Goal: Find contact information: Find contact information

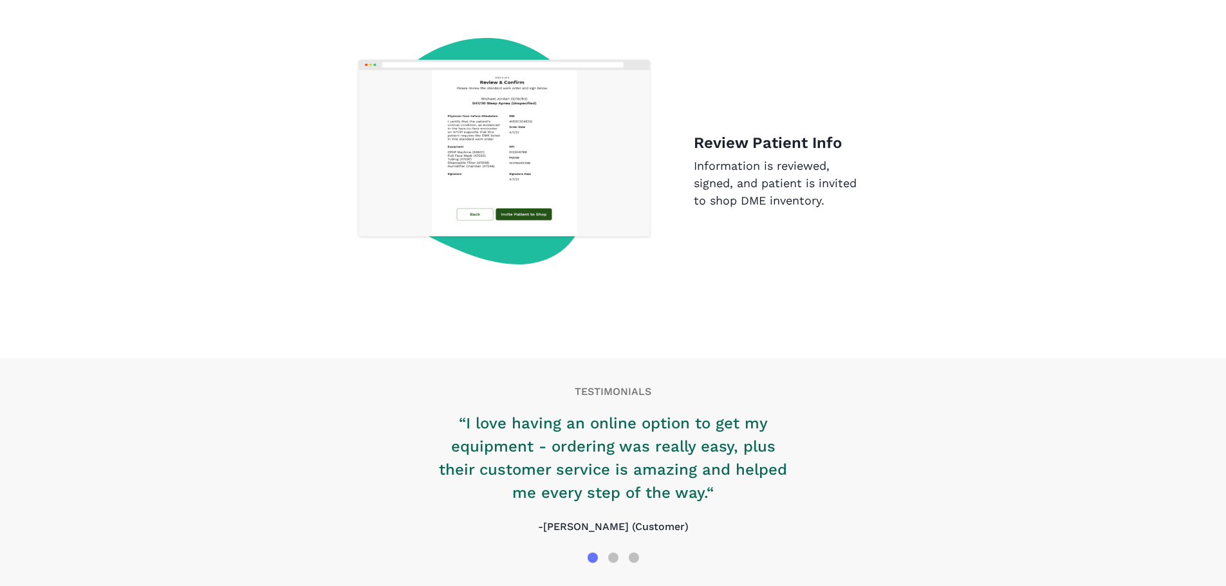
scroll to position [1966, 0]
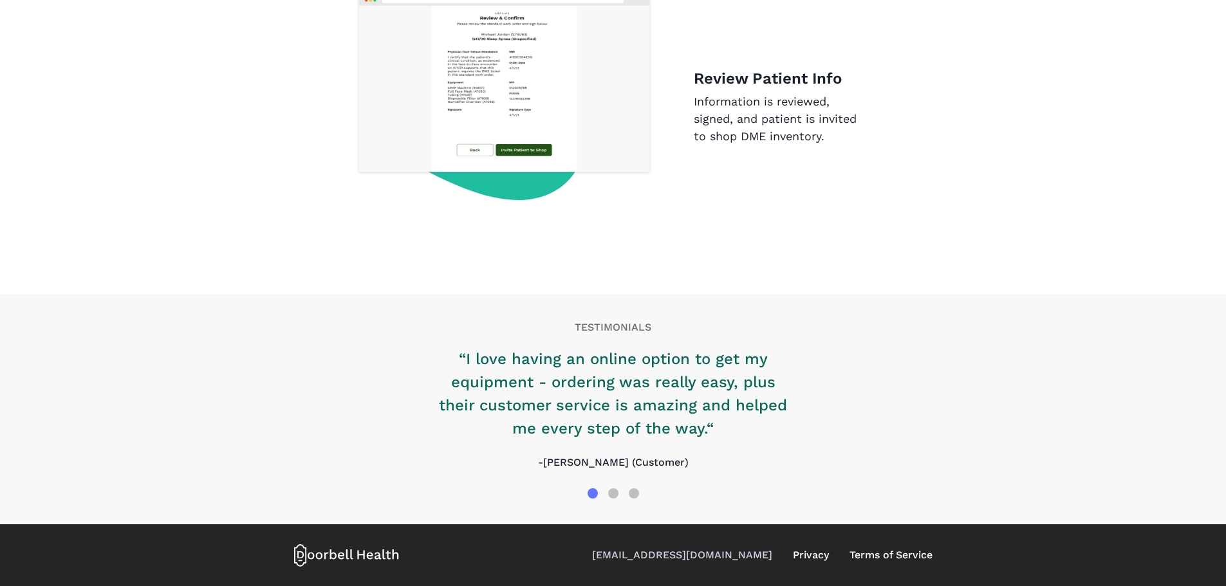
click at [696, 553] on link "[EMAIL_ADDRESS][DOMAIN_NAME]" at bounding box center [682, 555] width 180 height 15
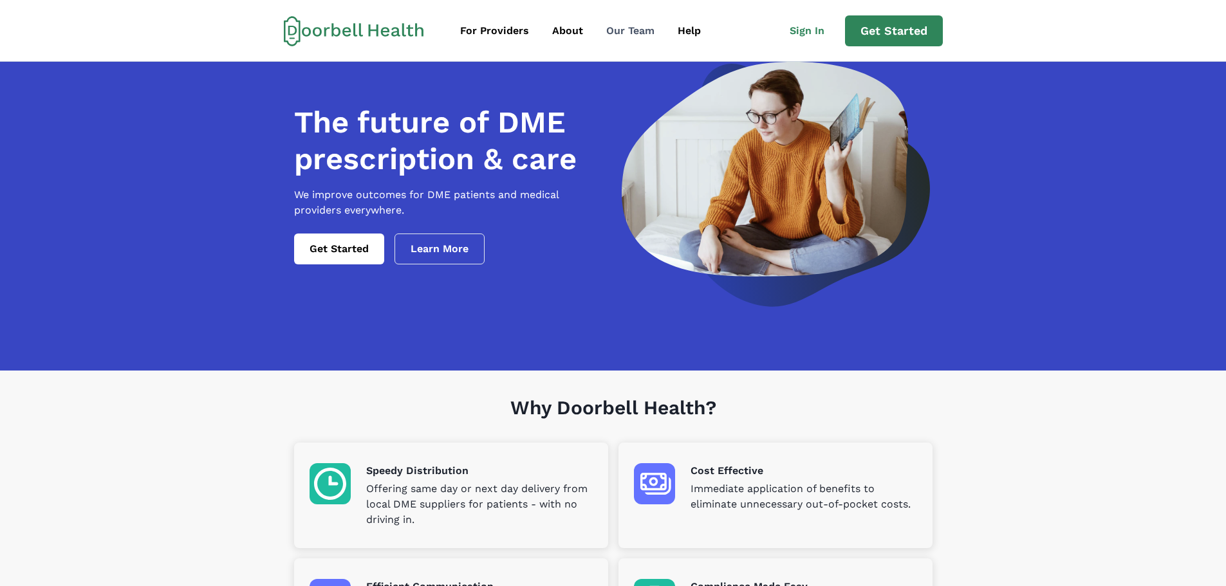
click at [623, 27] on div "Our Team" at bounding box center [630, 30] width 48 height 15
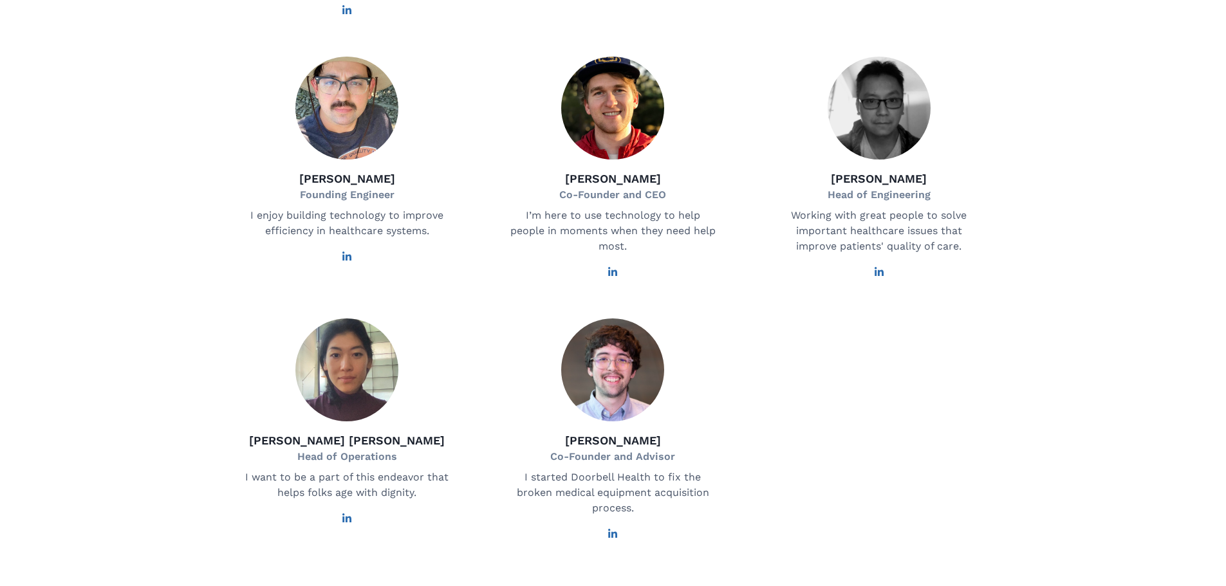
scroll to position [714, 0]
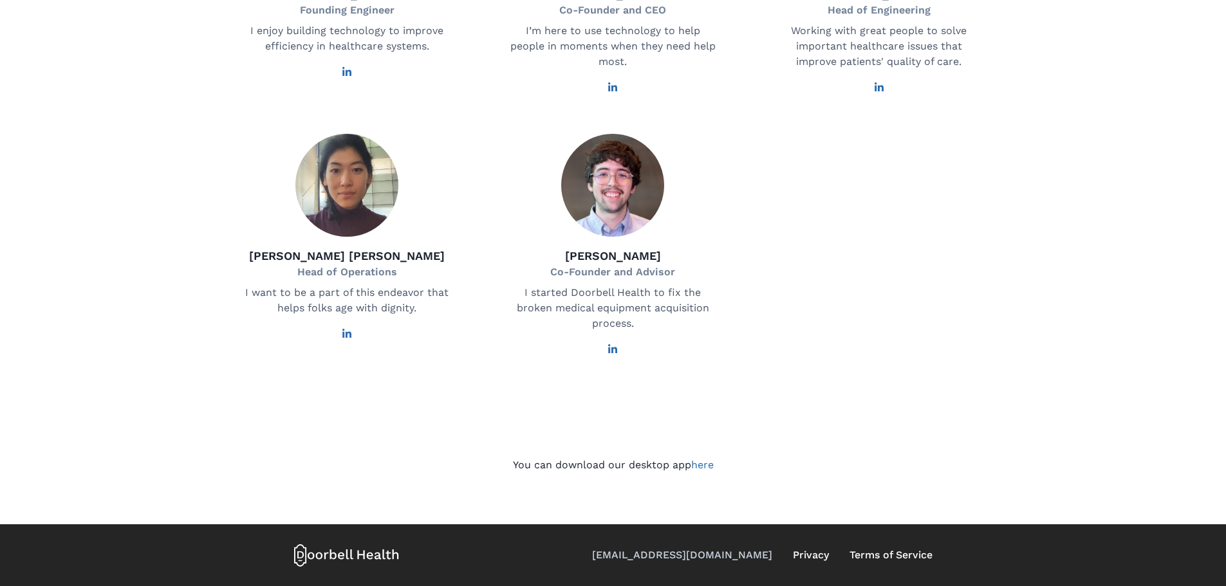
click at [703, 551] on link "[EMAIL_ADDRESS][DOMAIN_NAME]" at bounding box center [682, 555] width 180 height 15
